Goal: Ask a question

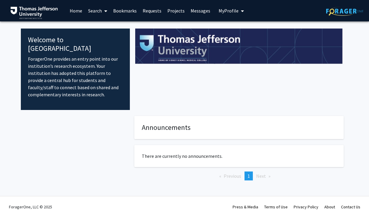
click at [98, 9] on link "Search" at bounding box center [97, 10] width 25 height 21
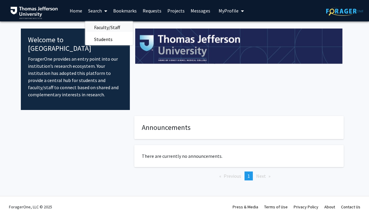
click at [107, 28] on span "Faculty/Staff" at bounding box center [107, 27] width 44 height 12
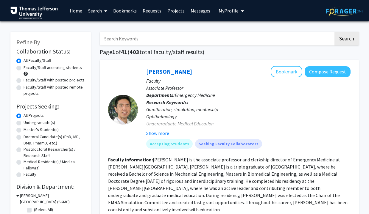
click at [134, 35] on input "Search Keywords" at bounding box center [217, 39] width 234 height 14
click at [238, 39] on input "Search Keywords" at bounding box center [217, 39] width 234 height 14
type input "[PERSON_NAME]"
click at [334, 32] on button "Search" at bounding box center [346, 39] width 24 height 14
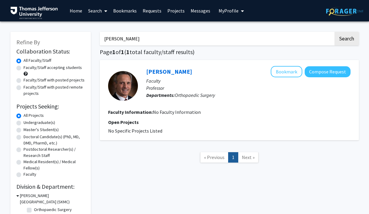
click at [196, 73] on div "[PERSON_NAME] Bookmark Compose Request" at bounding box center [248, 71] width 204 height 11
click at [180, 73] on link "[PERSON_NAME]" at bounding box center [169, 71] width 46 height 7
click at [314, 70] on button "Compose Request" at bounding box center [328, 71] width 46 height 11
